Goal: Task Accomplishment & Management: Manage account settings

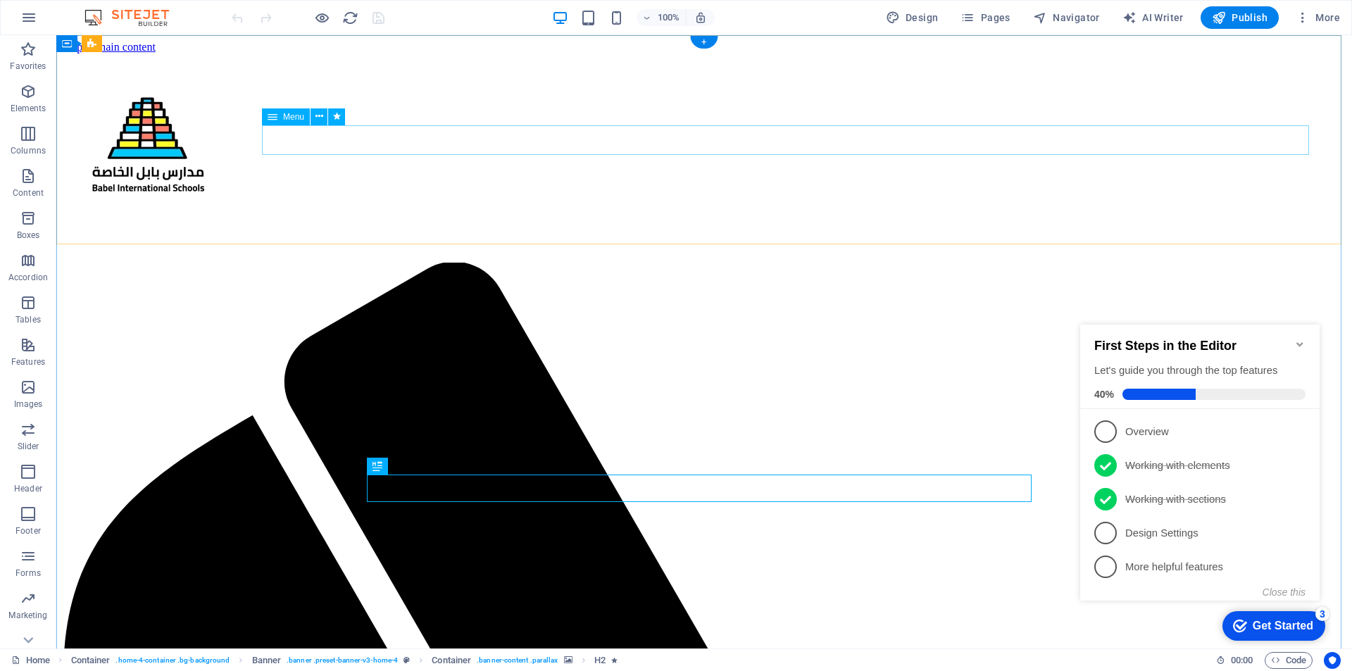
select select
select select "primary"
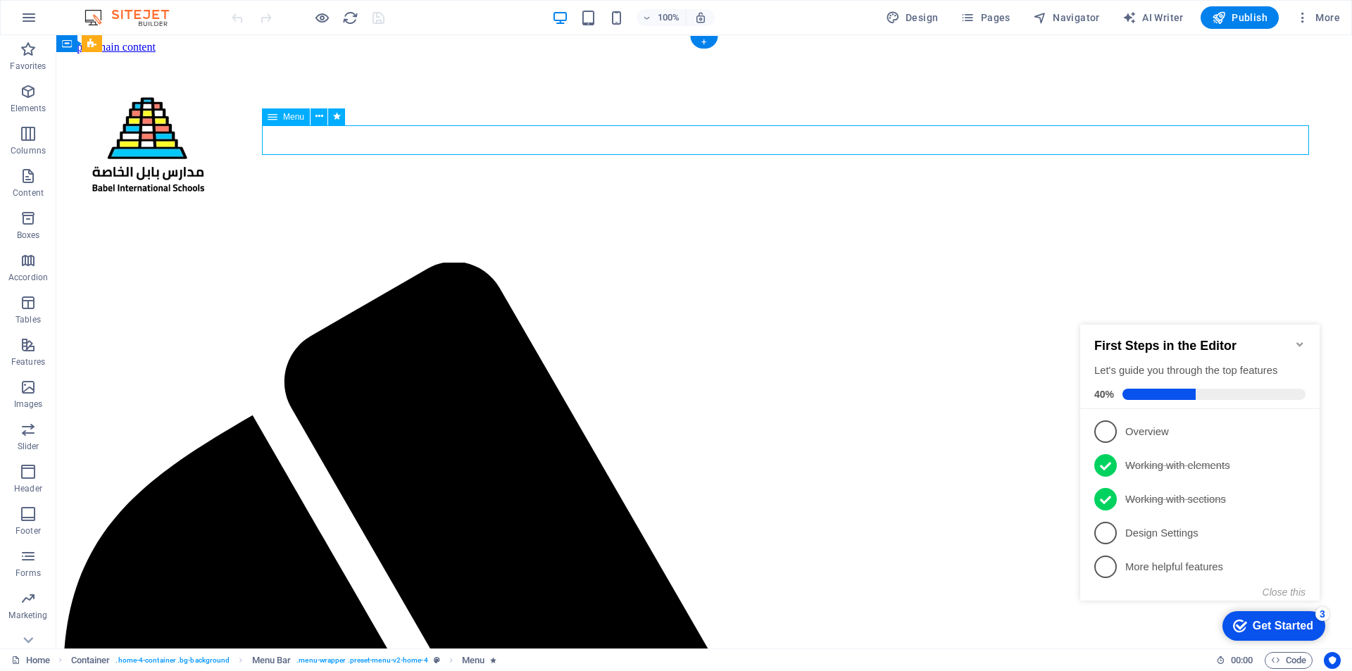
select select
select select "secondary"
select select
select select "secondary"
select select
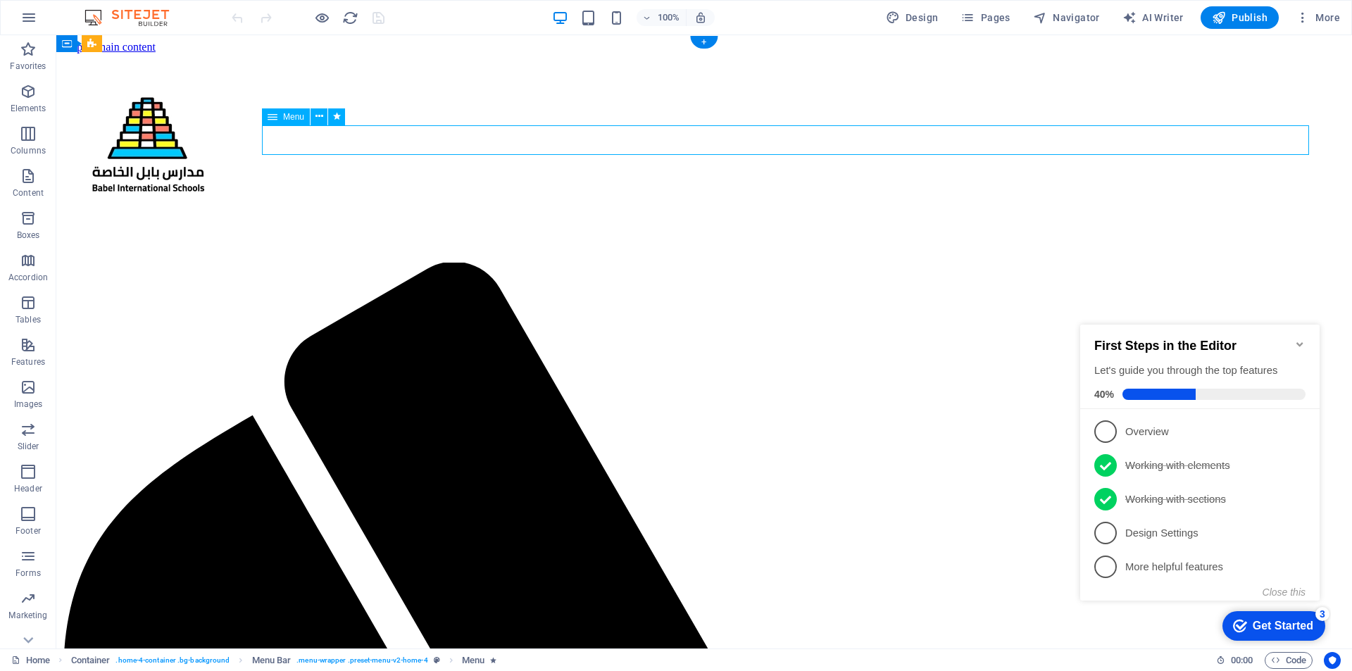
select select "secondary"
select select
select select "primary"
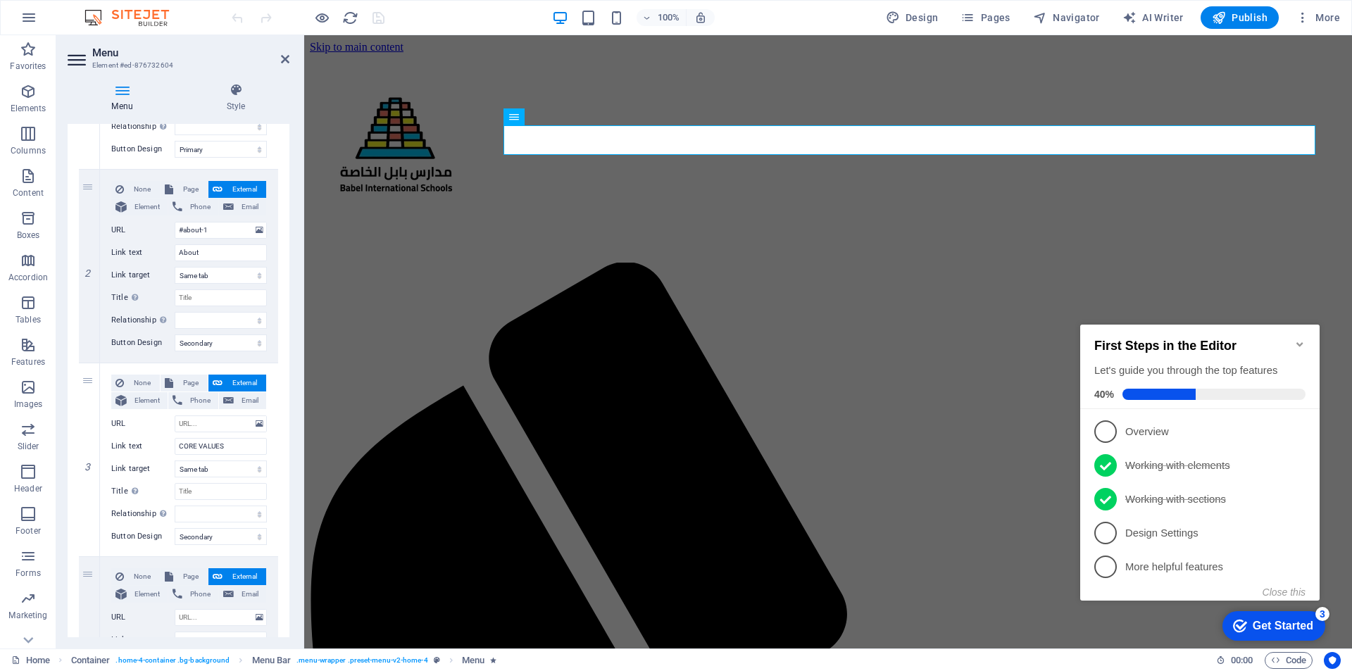
scroll to position [628, 0]
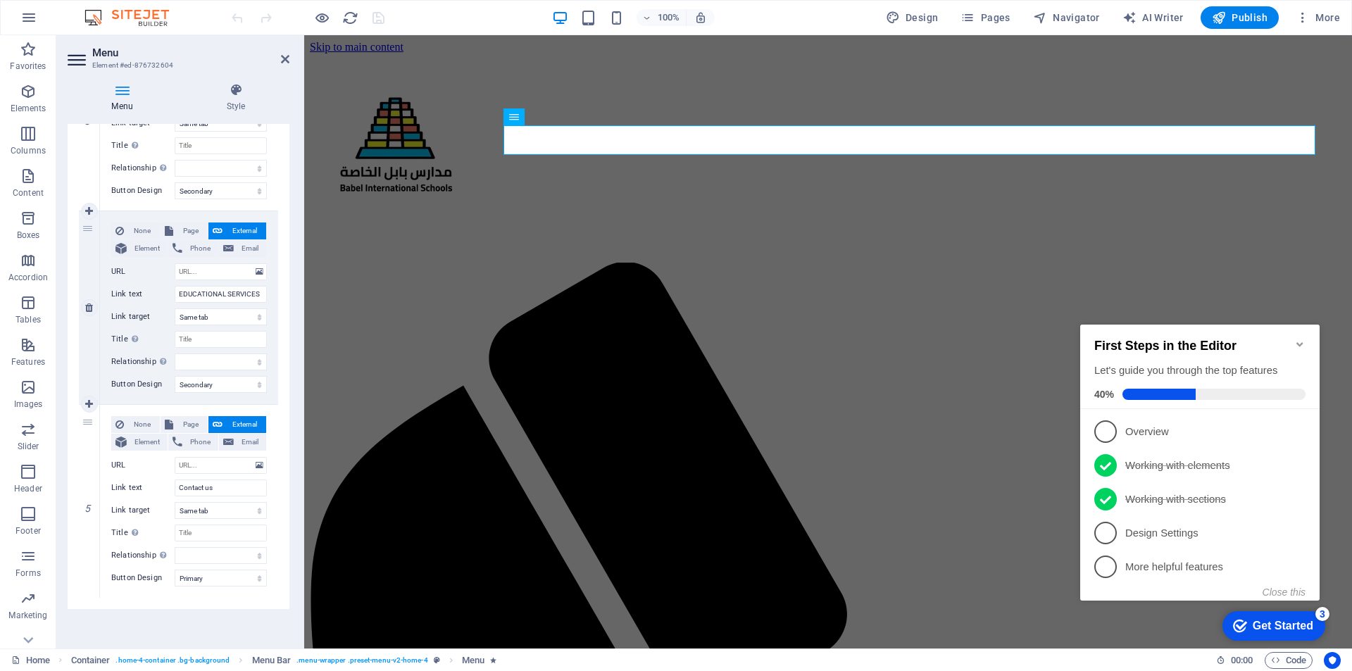
click at [0, 0] on icon at bounding box center [0, 0] width 0 height 0
select select
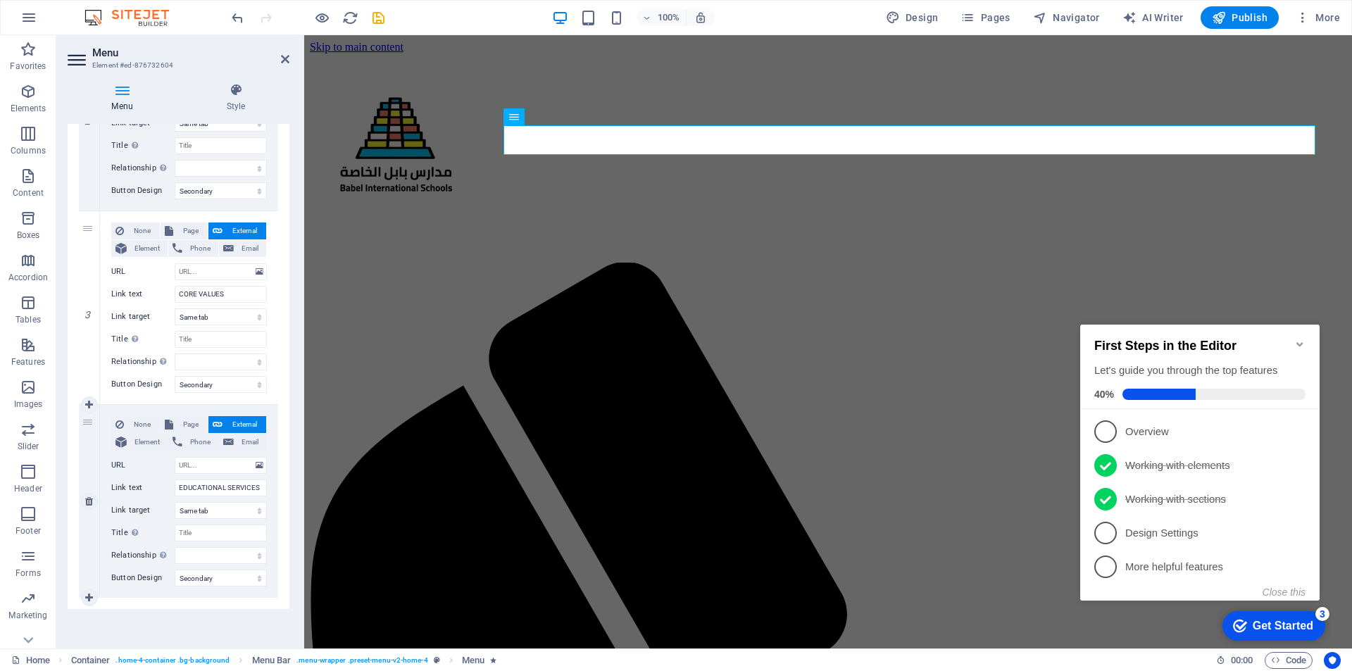
scroll to position [434, 0]
click at [285, 58] on icon at bounding box center [285, 59] width 8 height 11
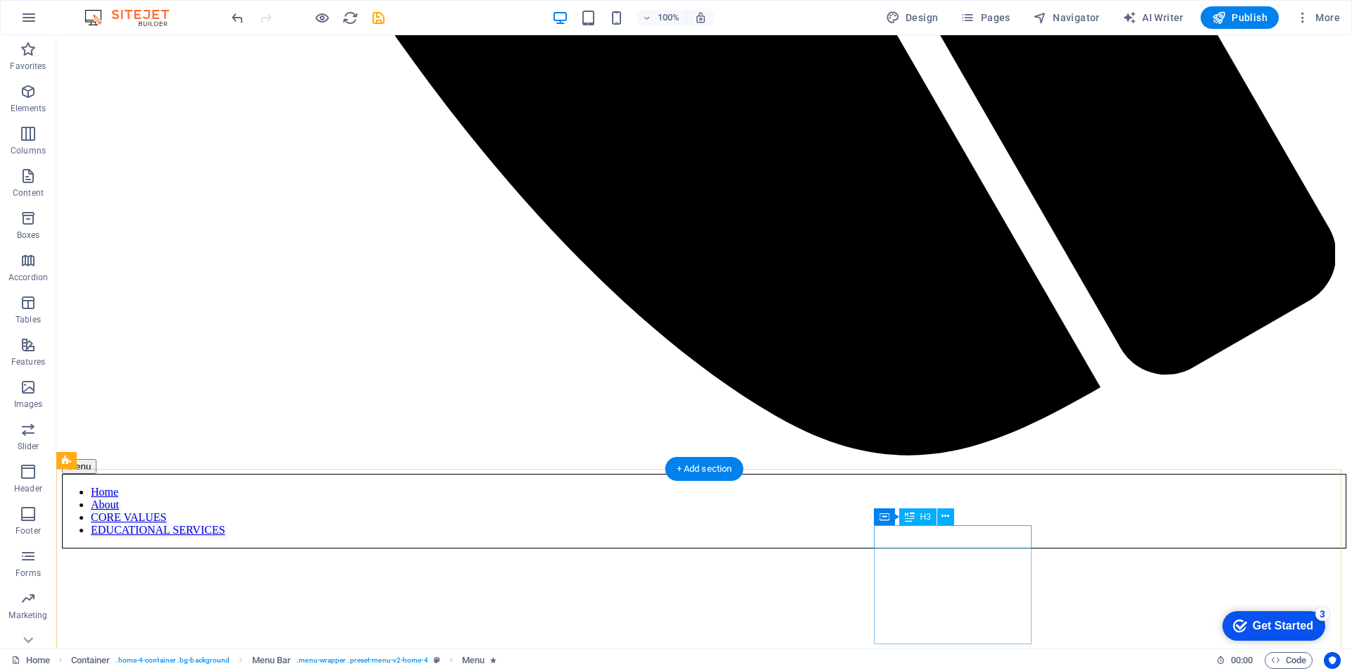
scroll to position [1498, 0]
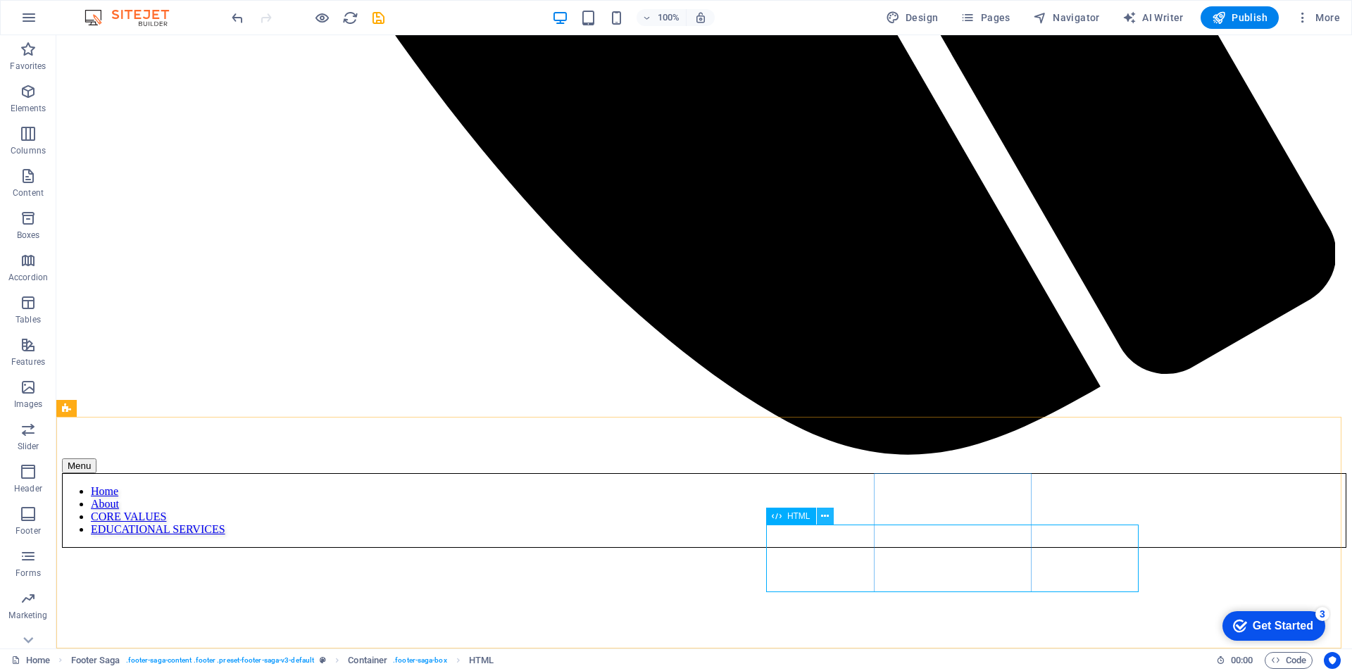
click at [827, 518] on icon at bounding box center [825, 516] width 8 height 15
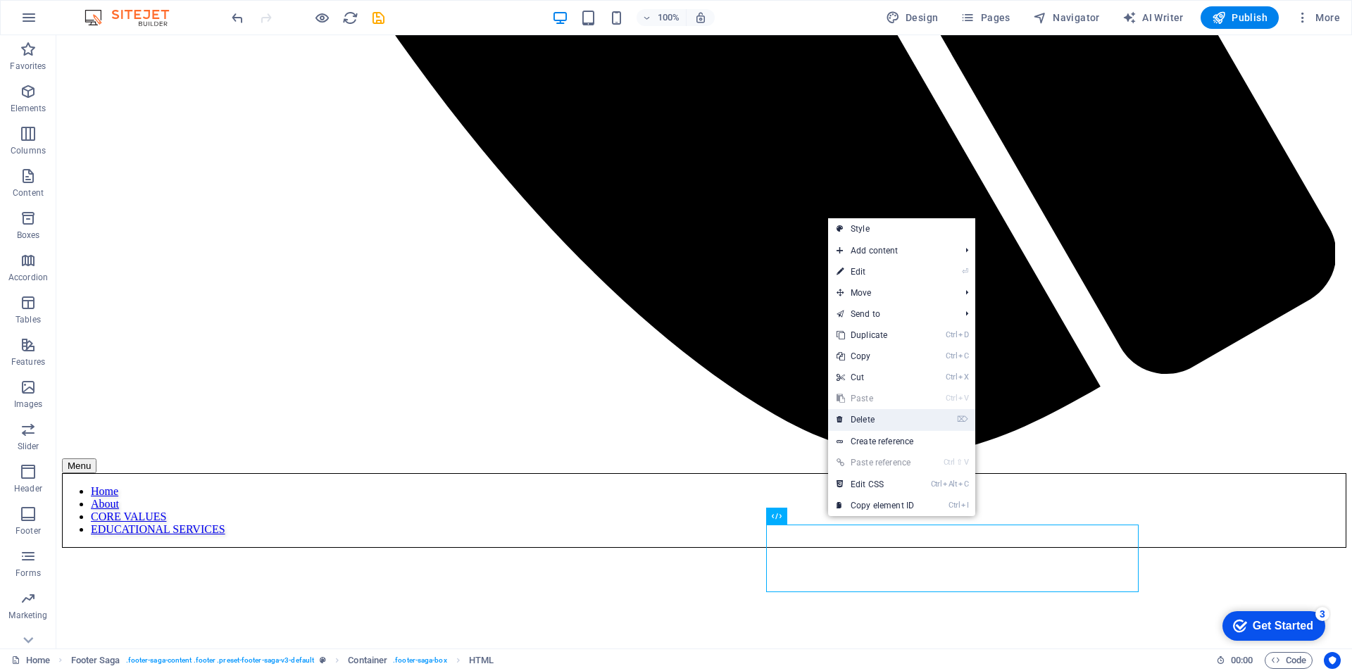
click at [867, 411] on link "⌦ Delete" at bounding box center [875, 419] width 94 height 21
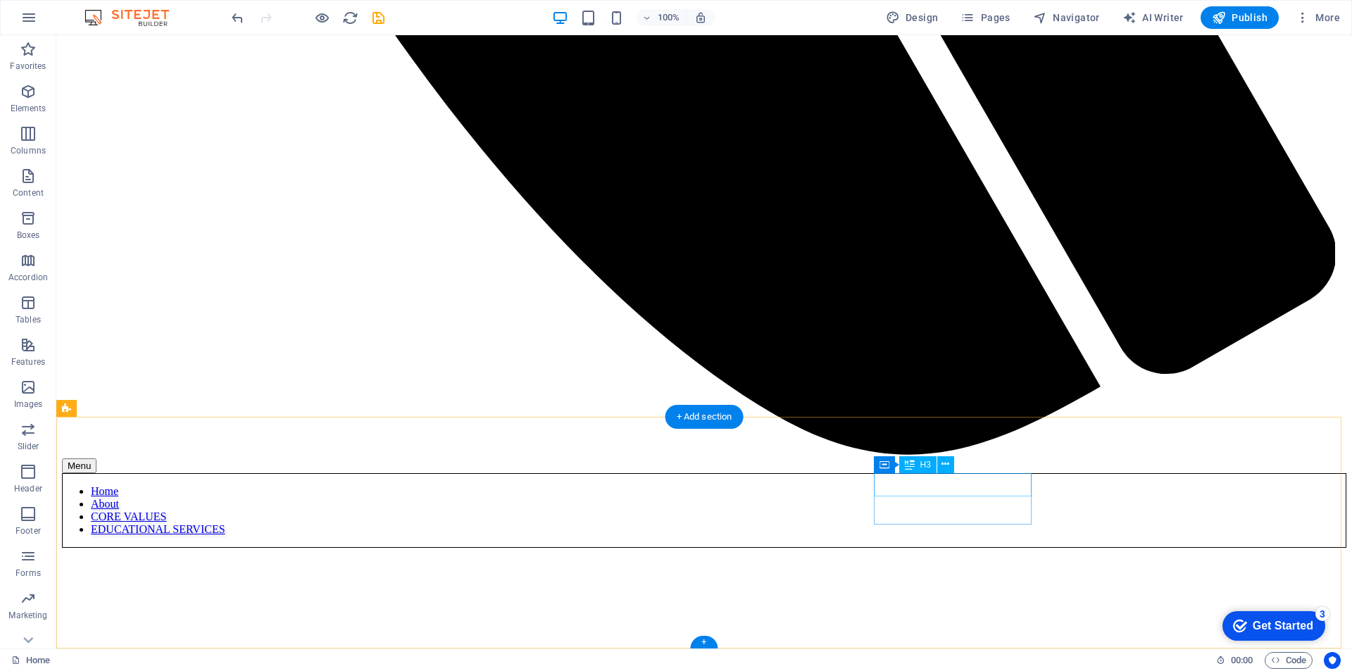
click at [947, 469] on icon at bounding box center [946, 464] width 8 height 15
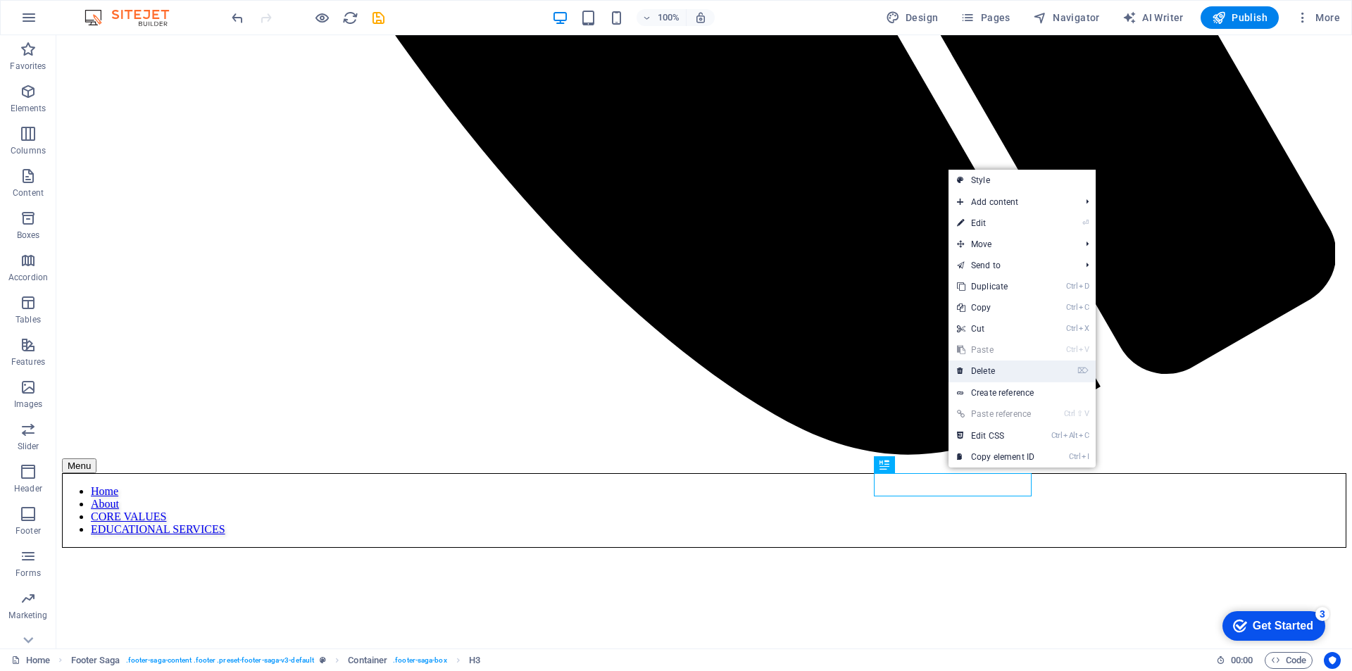
click at [982, 374] on link "⌦ Delete" at bounding box center [996, 371] width 94 height 21
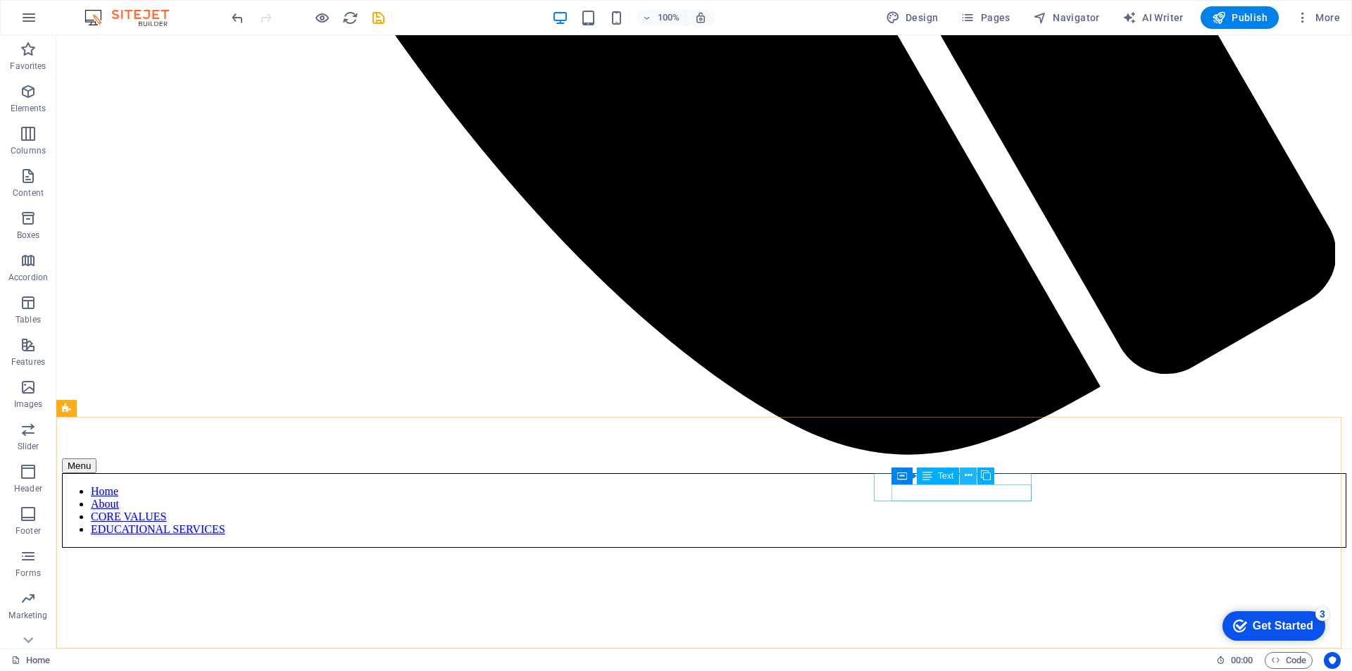
click at [963, 469] on button at bounding box center [968, 476] width 17 height 17
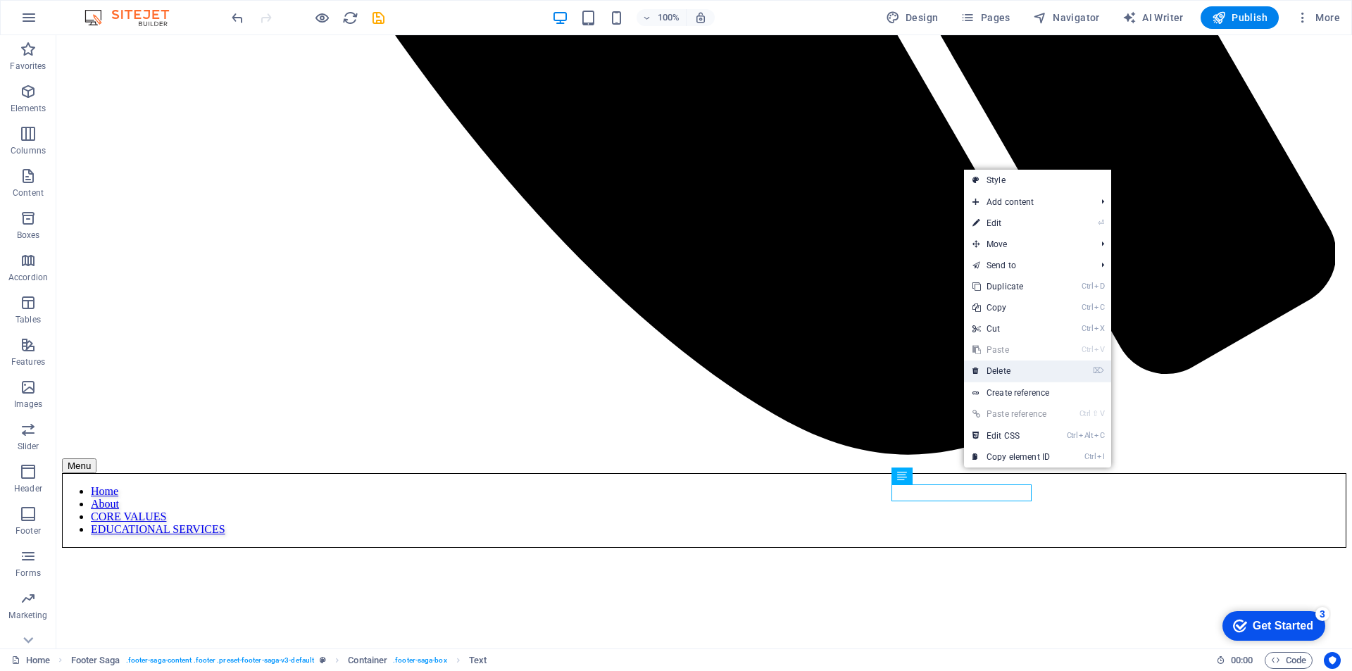
click at [985, 374] on link "⌦ Delete" at bounding box center [1011, 371] width 94 height 21
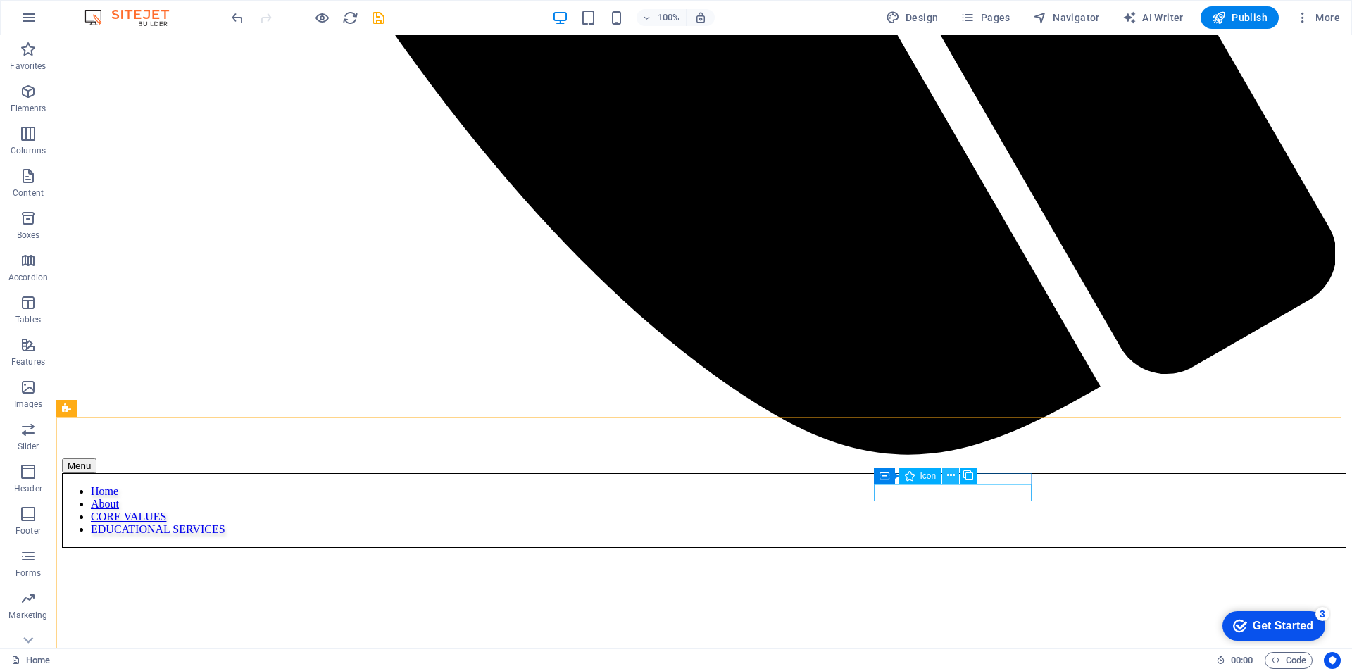
click at [946, 475] on button at bounding box center [950, 476] width 17 height 17
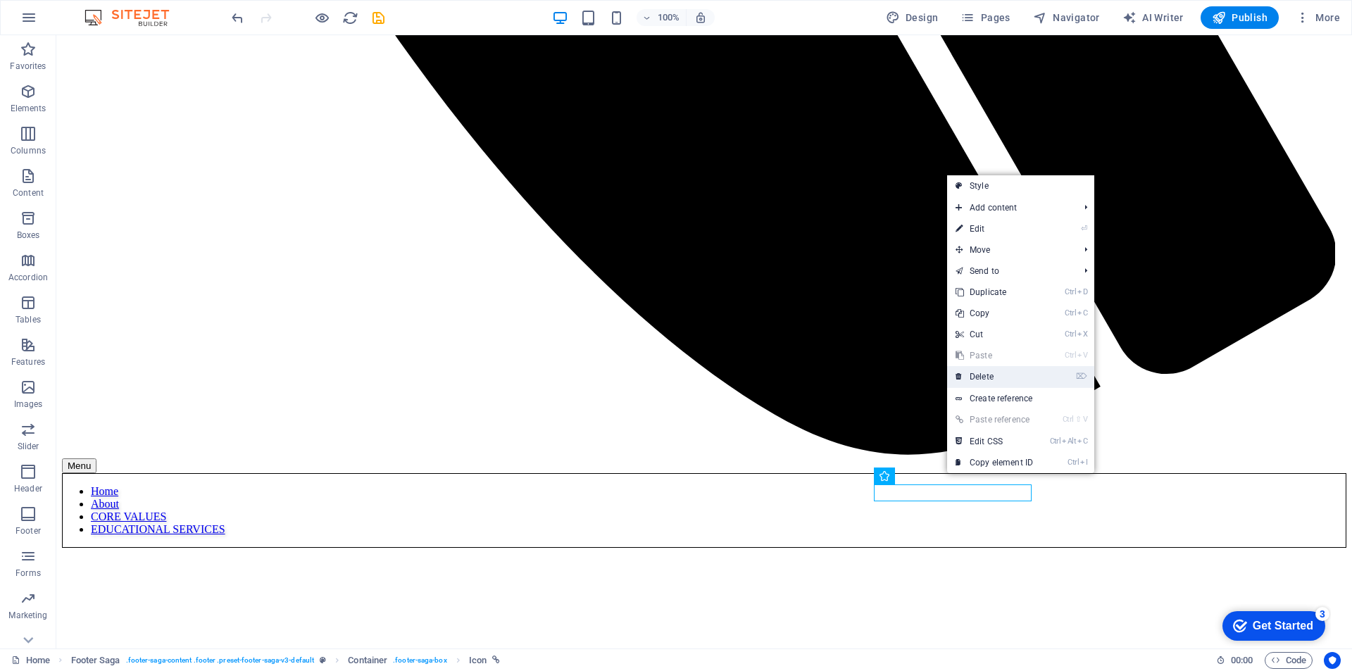
click at [974, 384] on link "⌦ Delete" at bounding box center [994, 376] width 94 height 21
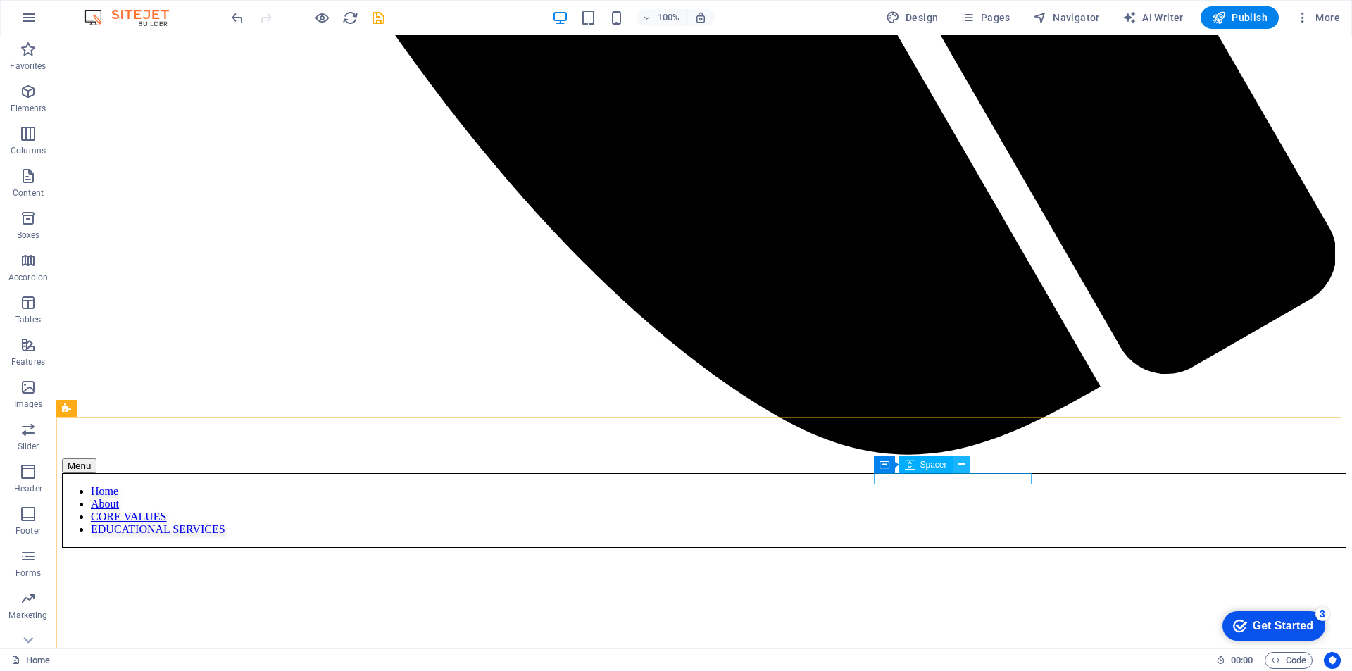
click at [964, 464] on icon at bounding box center [962, 464] width 8 height 15
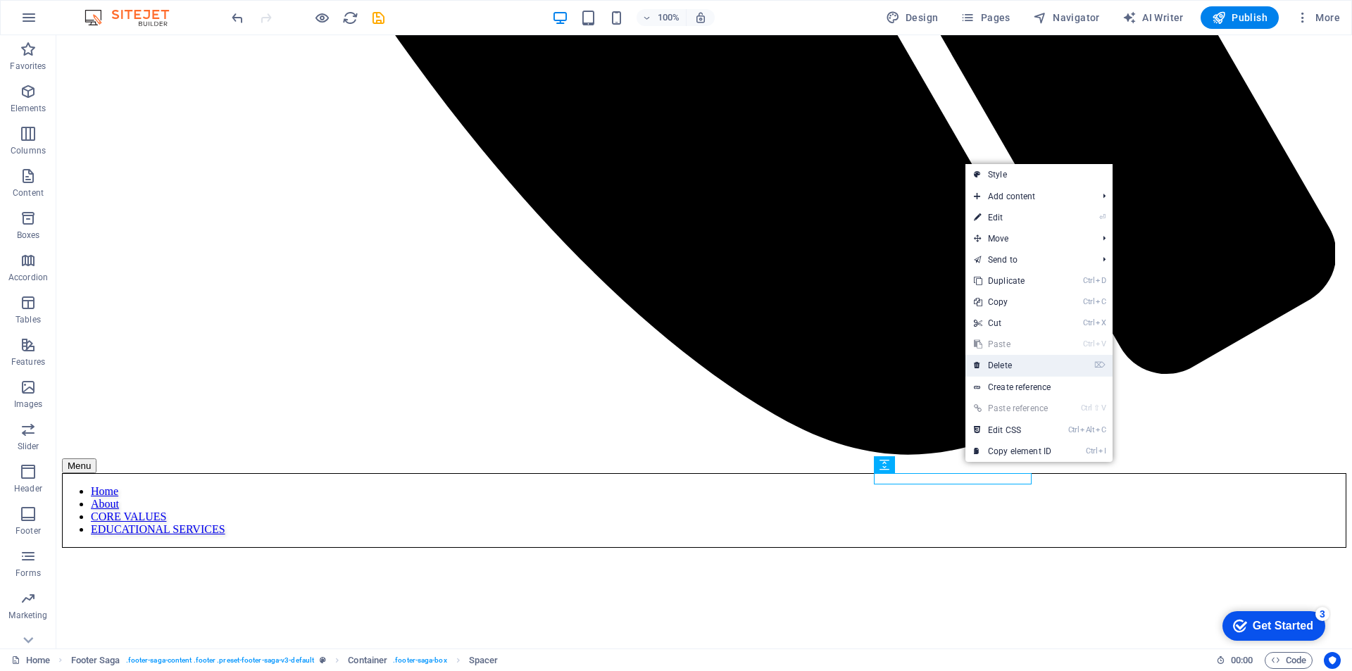
click at [990, 366] on link "⌦ Delete" at bounding box center [1013, 365] width 94 height 21
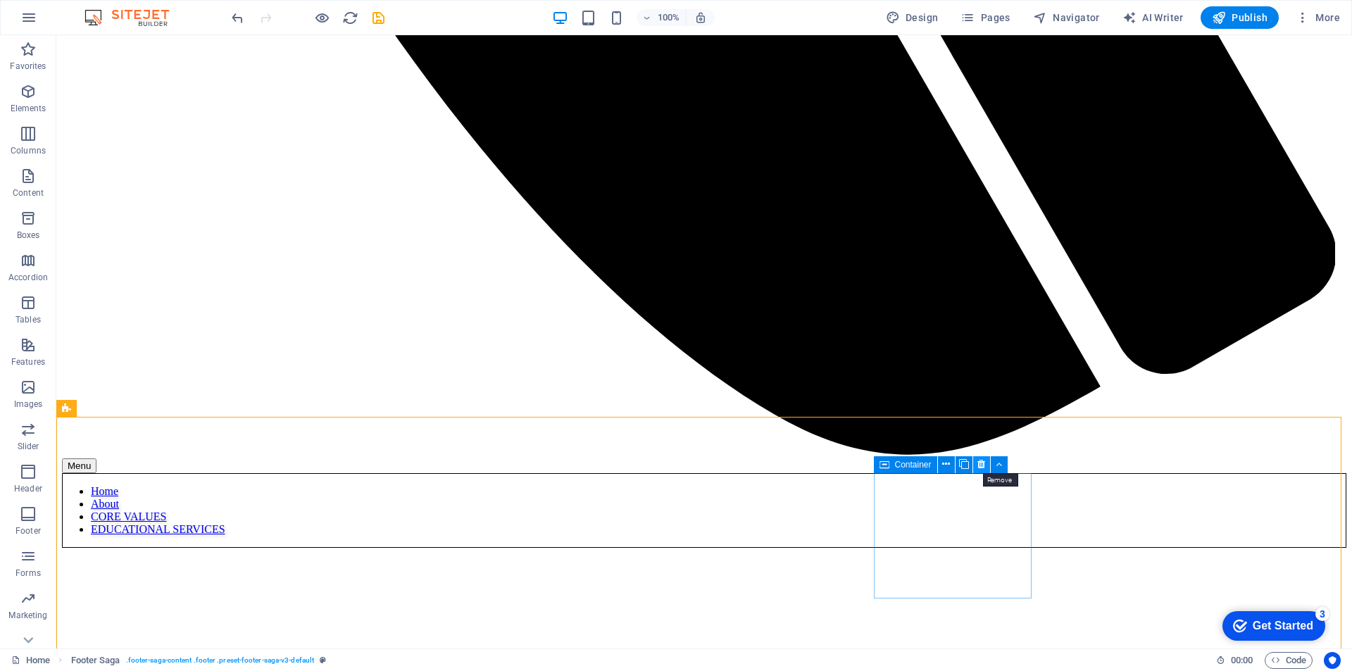
click at [976, 458] on button at bounding box center [981, 464] width 17 height 17
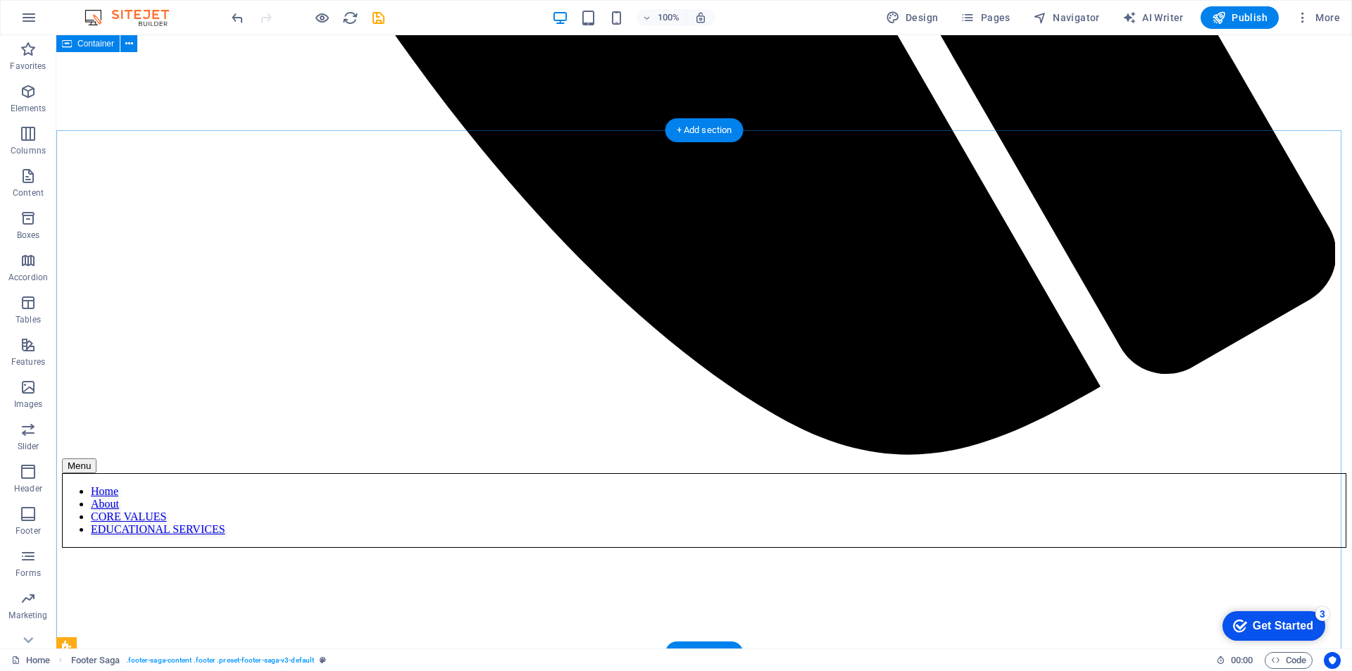
scroll to position [866, 0]
